Goal: Find specific page/section: Find specific page/section

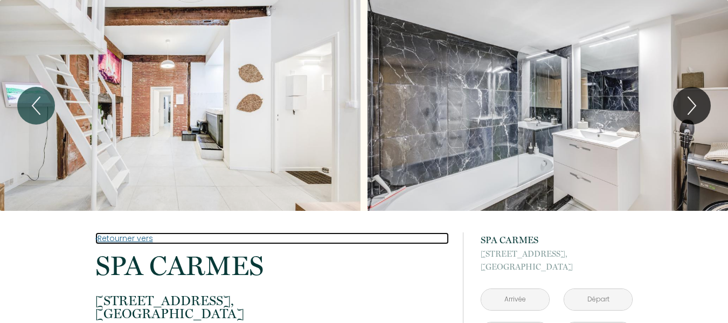
click at [108, 236] on link "Retourner vers" at bounding box center [272, 238] width 354 height 12
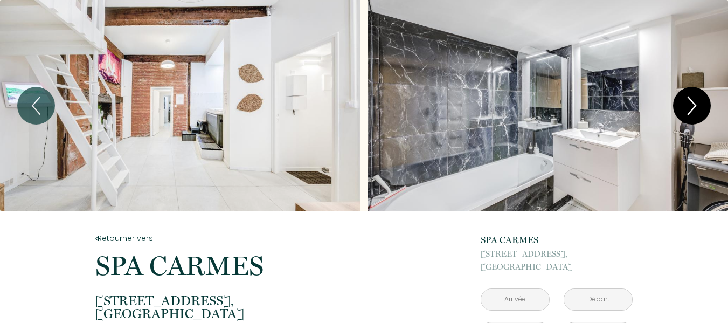
click at [691, 106] on icon "Next" at bounding box center [692, 105] width 23 height 32
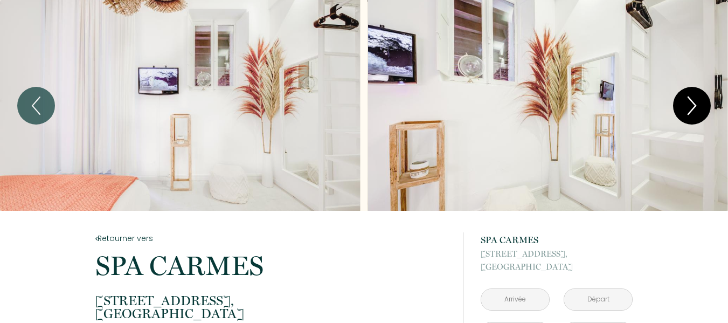
click at [691, 106] on icon "Next" at bounding box center [692, 105] width 23 height 32
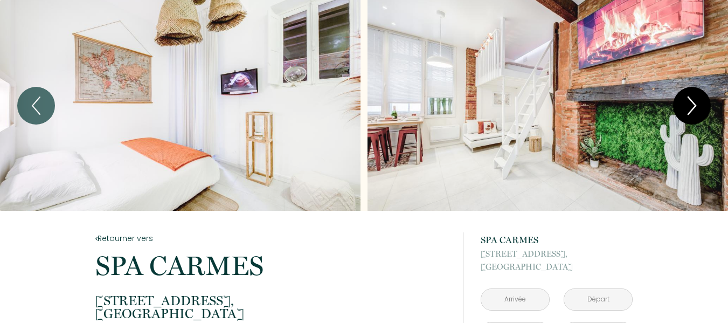
click at [691, 106] on icon "Next" at bounding box center [692, 105] width 23 height 32
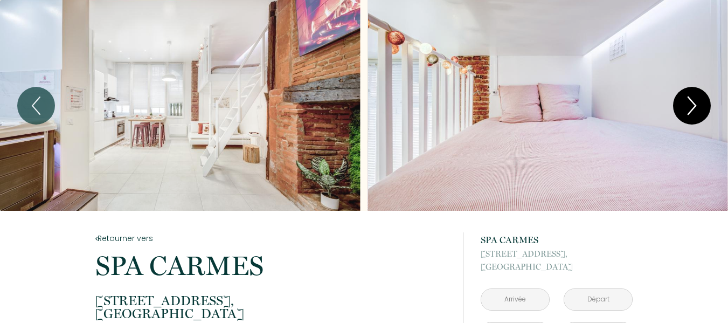
click at [691, 106] on icon "Next" at bounding box center [692, 105] width 23 height 32
